Goal: Find contact information: Obtain details needed to contact an individual or organization

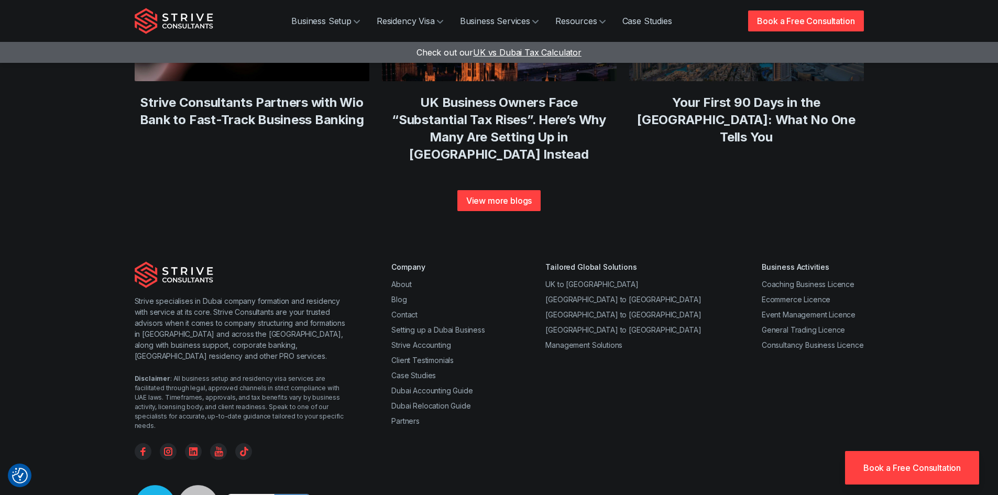
scroll to position [4010, 0]
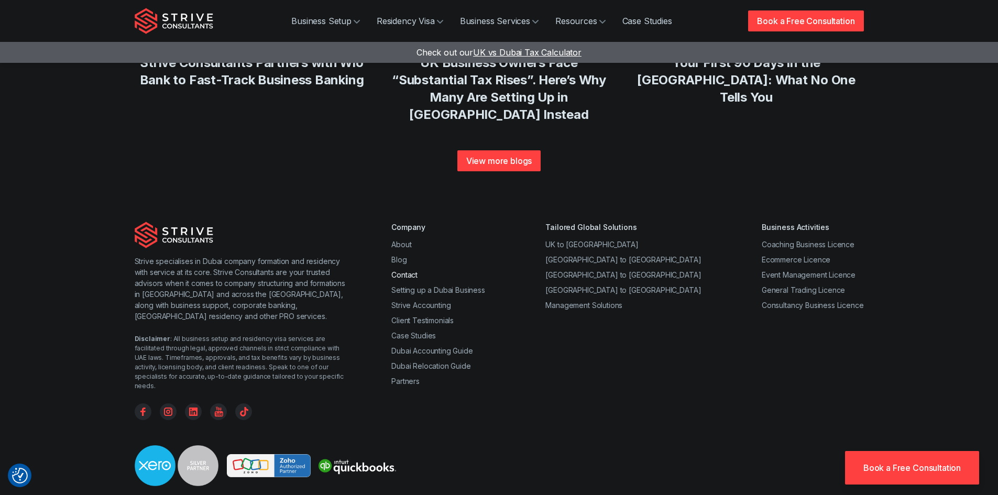
click at [411, 270] on link "Contact" at bounding box center [404, 274] width 26 height 9
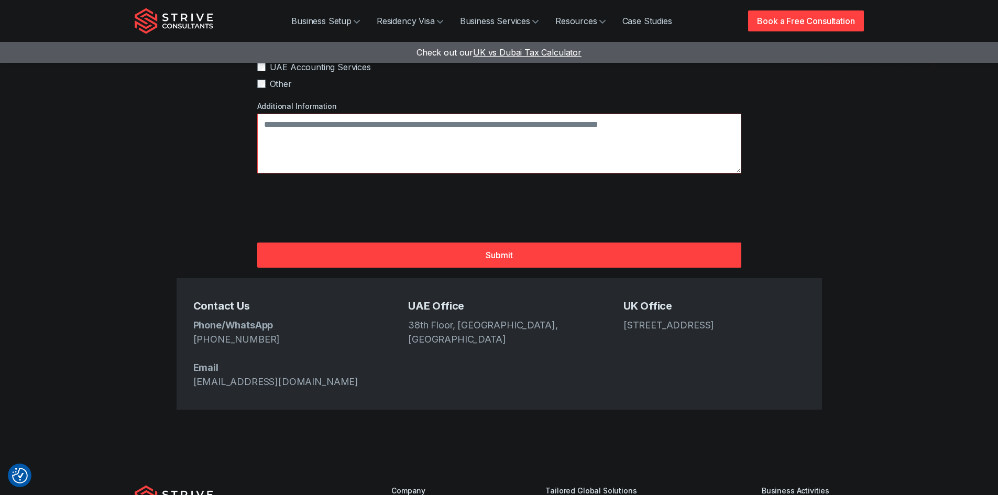
scroll to position [419, 0]
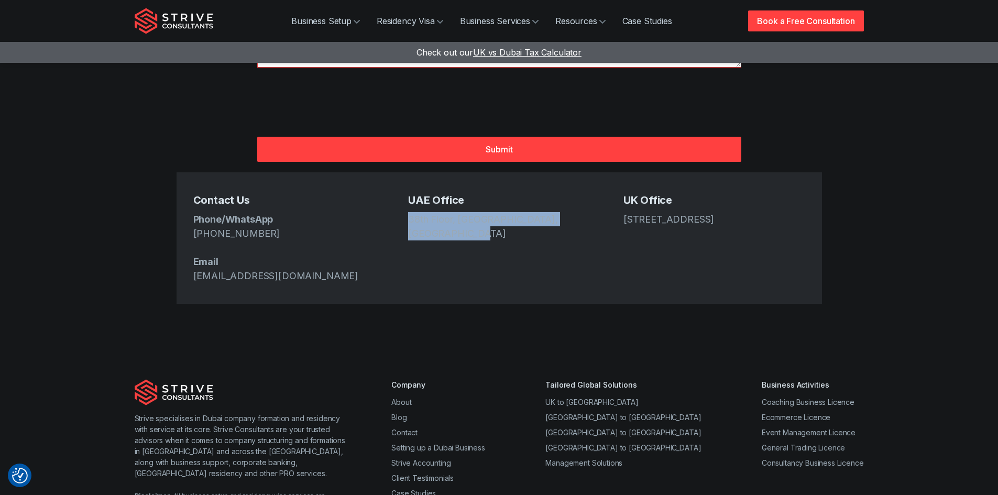
drag, startPoint x: 469, startPoint y: 202, endPoint x: 410, endPoint y: 184, distance: 61.8
click at [410, 212] on address "38th Floor, [GEOGRAPHIC_DATA], [GEOGRAPHIC_DATA]" at bounding box center [499, 226] width 182 height 28
copy address "38th Floor, [GEOGRAPHIC_DATA], [GEOGRAPHIC_DATA]"
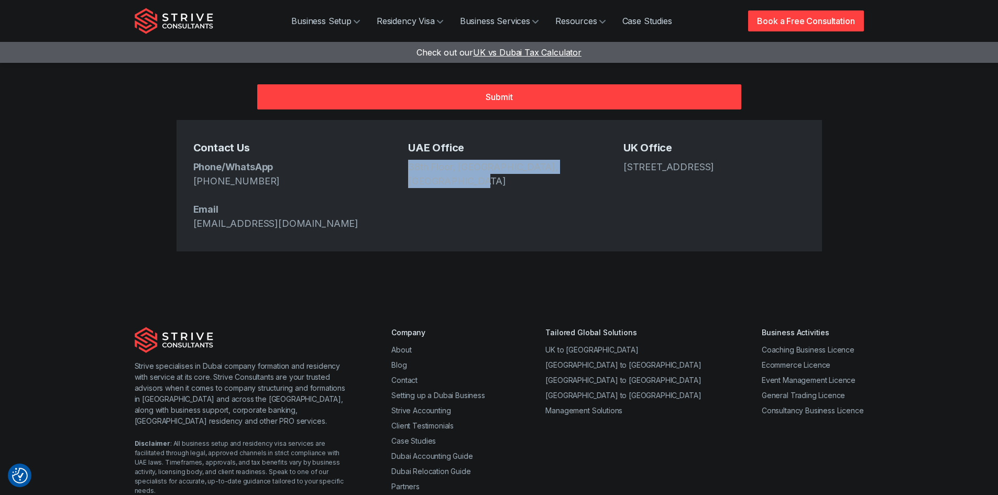
scroll to position [602, 0]
